Goal: Information Seeking & Learning: Learn about a topic

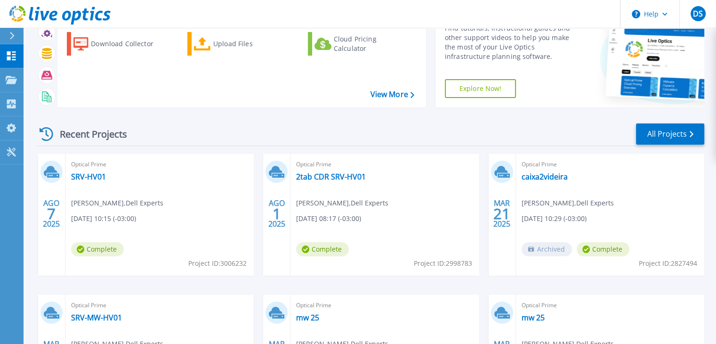
scroll to position [52, 0]
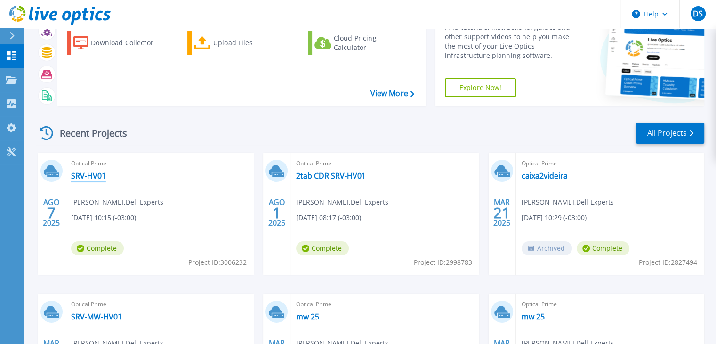
click at [81, 174] on link "SRV-HV01" at bounding box center [88, 175] width 35 height 9
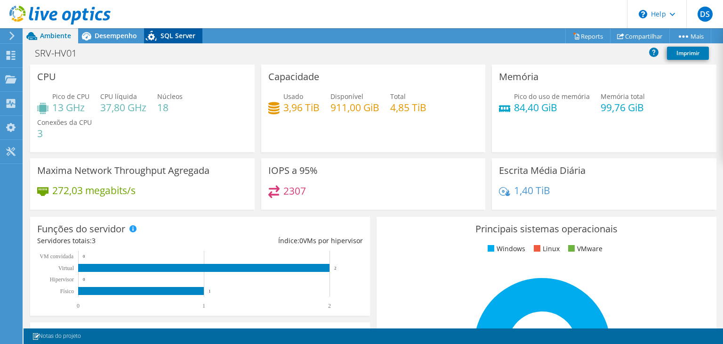
click at [180, 42] on div "SQL Server" at bounding box center [173, 35] width 58 height 15
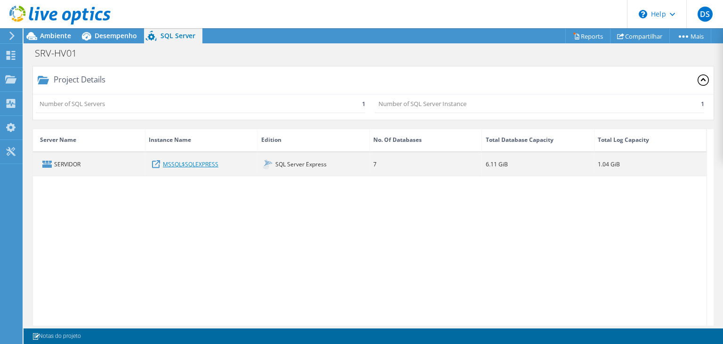
click at [185, 162] on link "MSSQL$SQLEXPRESS" at bounding box center [191, 164] width 56 height 10
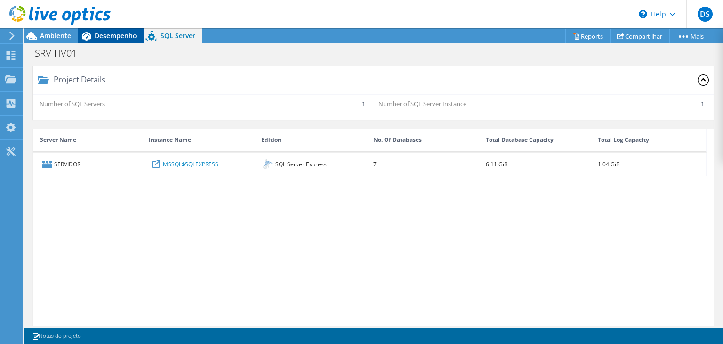
click at [116, 38] on span "Desempenho" at bounding box center [116, 35] width 42 height 9
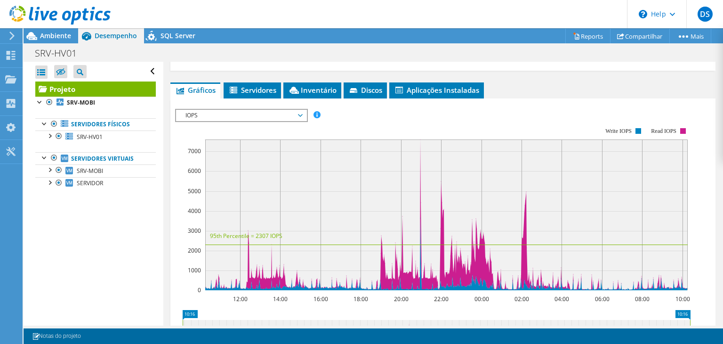
scroll to position [167, 0]
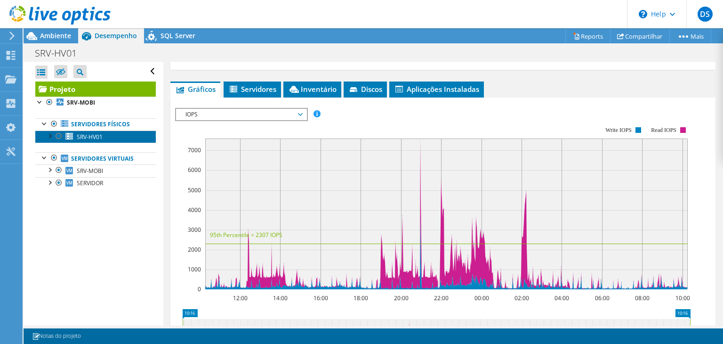
click at [98, 138] on span "SRV-HV01" at bounding box center [90, 137] width 26 height 8
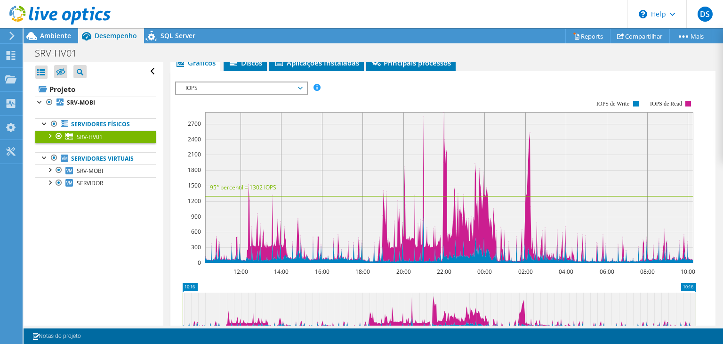
click at [300, 87] on span "IOPS" at bounding box center [241, 87] width 121 height 11
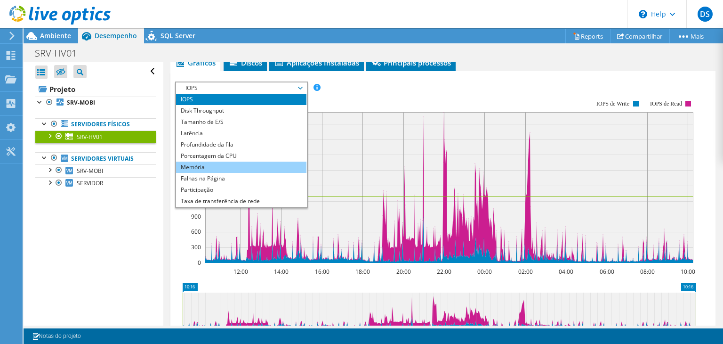
click at [256, 165] on li "Memória" at bounding box center [241, 167] width 130 height 11
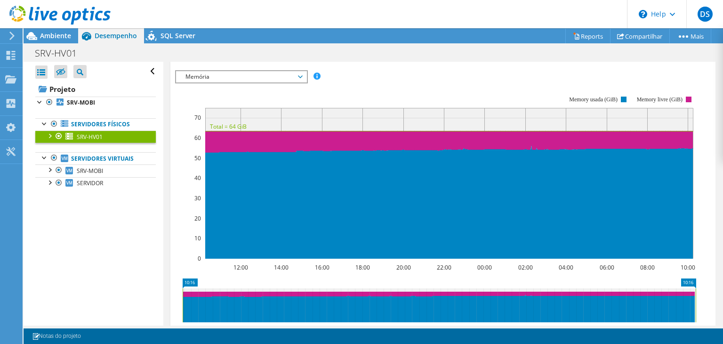
scroll to position [0, 0]
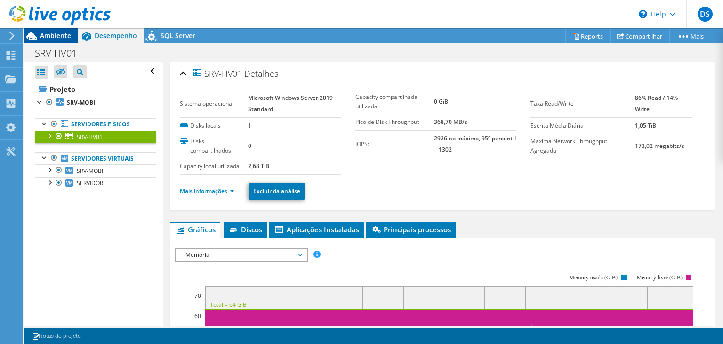
click at [51, 38] on span "Ambiente" at bounding box center [55, 35] width 31 height 9
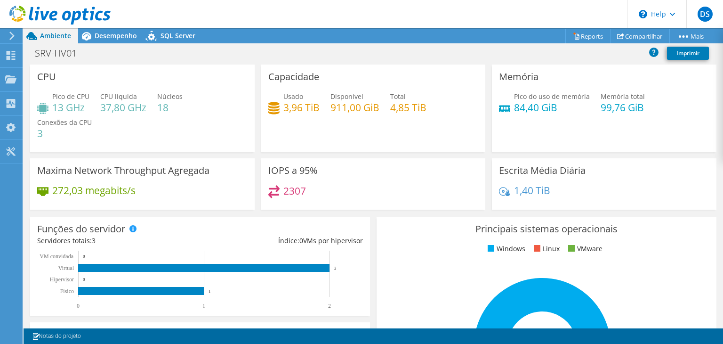
click at [51, 38] on span "Ambiente" at bounding box center [55, 35] width 31 height 9
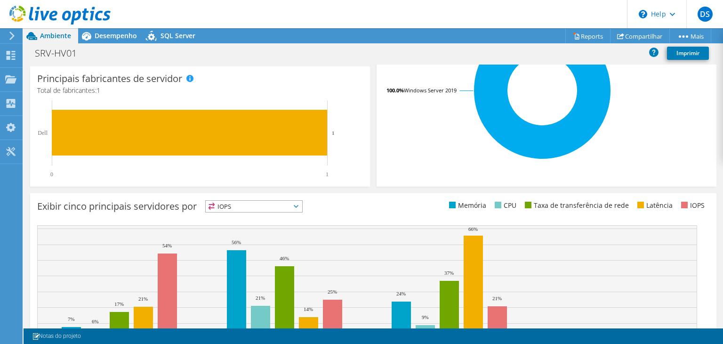
scroll to position [310, 0]
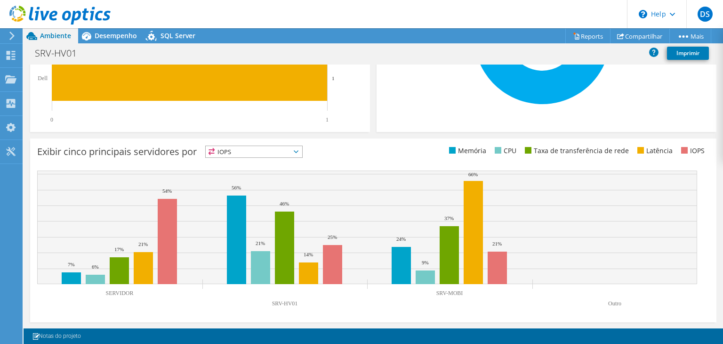
click at [298, 150] on span "IOPS" at bounding box center [254, 151] width 97 height 11
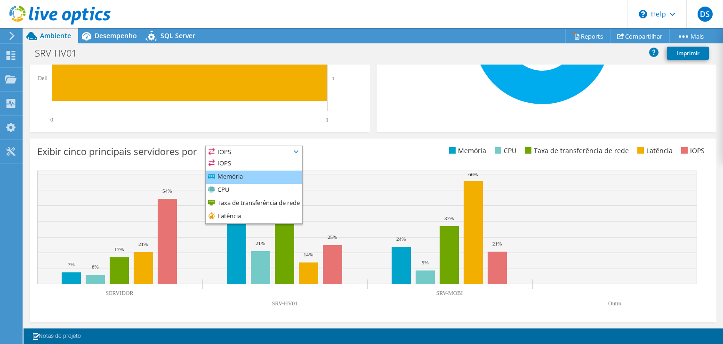
click at [254, 174] on li "Memória" at bounding box center [254, 176] width 97 height 13
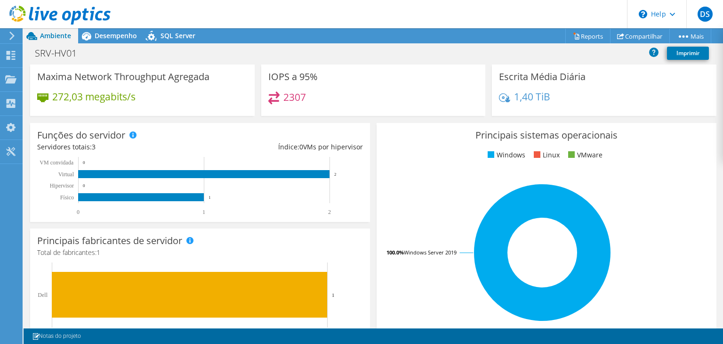
scroll to position [80, 0]
